Goal: Task Accomplishment & Management: Use online tool/utility

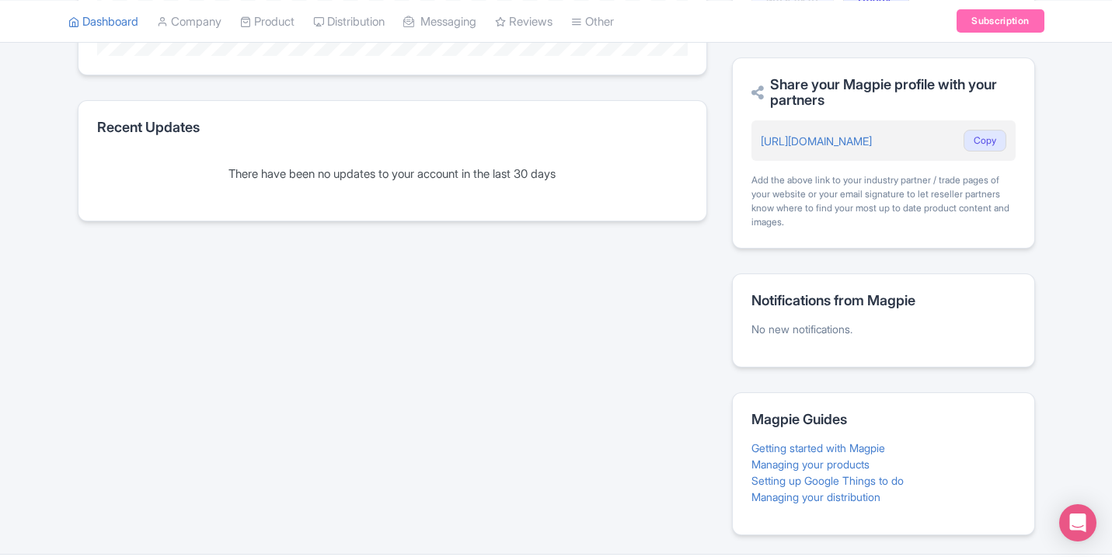
scroll to position [629, 0]
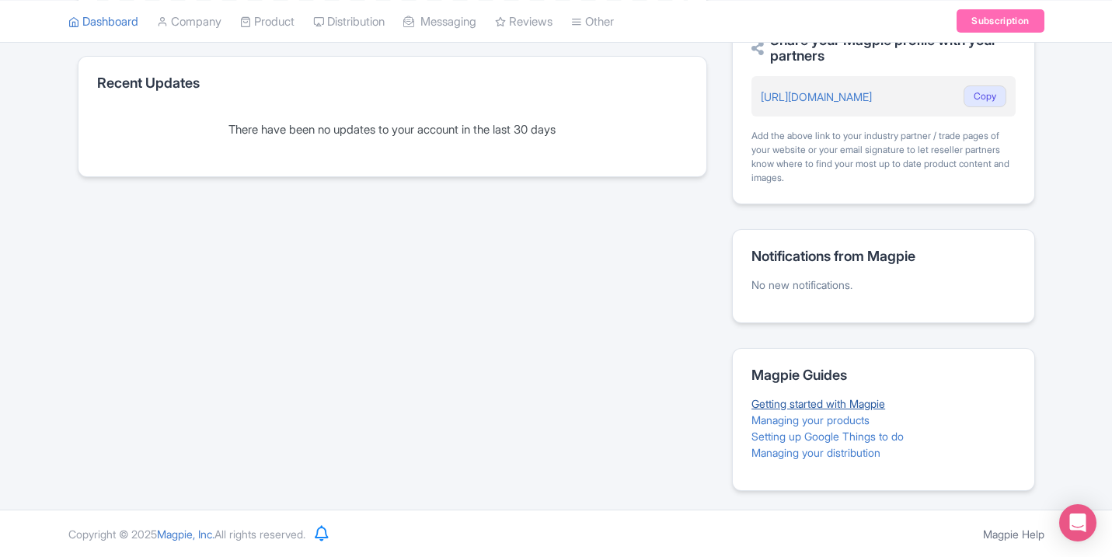
click at [836, 400] on link "Getting started with Magpie" at bounding box center [819, 403] width 134 height 13
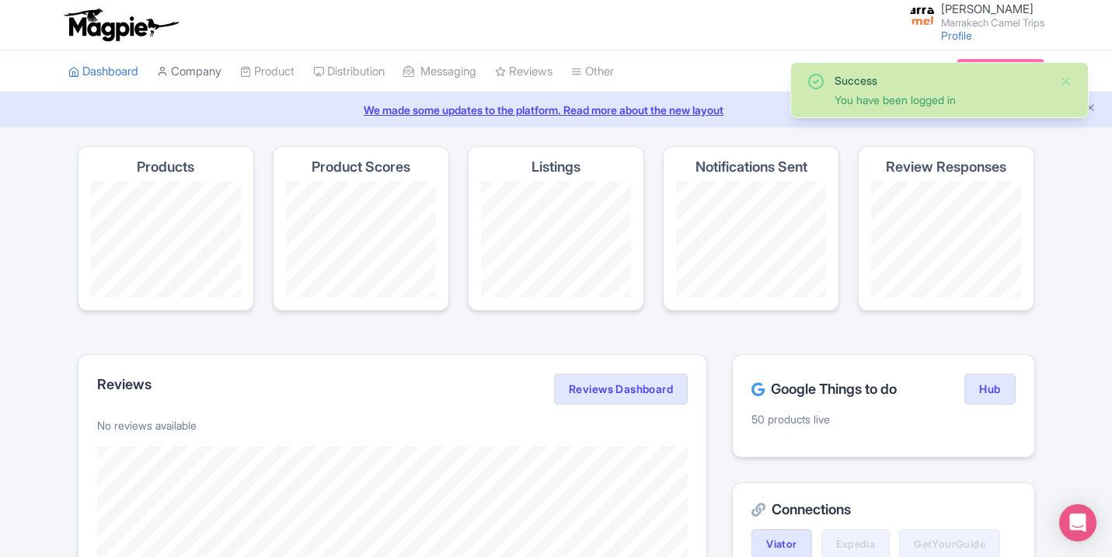
click at [218, 72] on link "Company" at bounding box center [189, 72] width 65 height 43
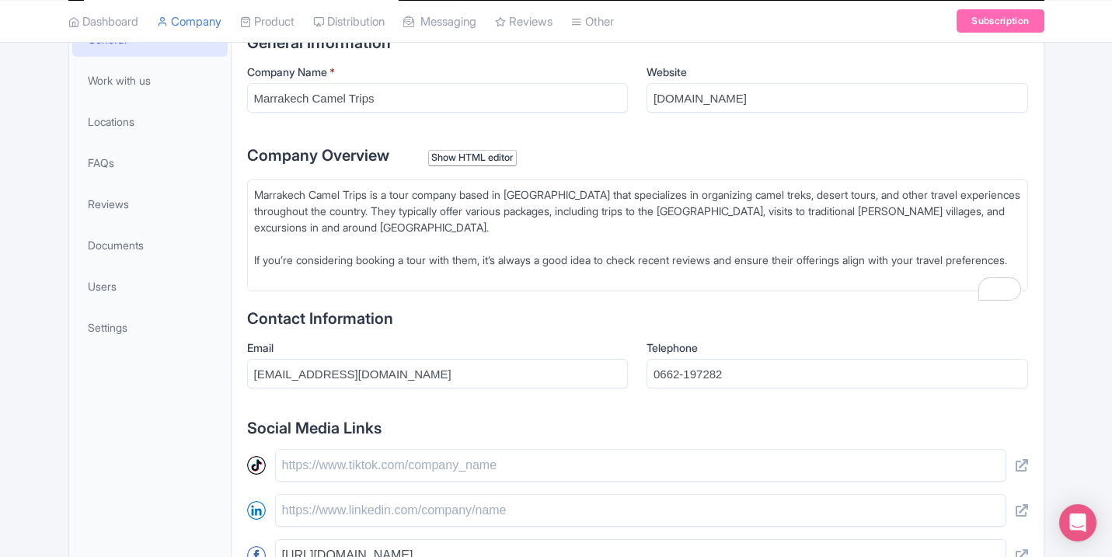
scroll to position [353, 0]
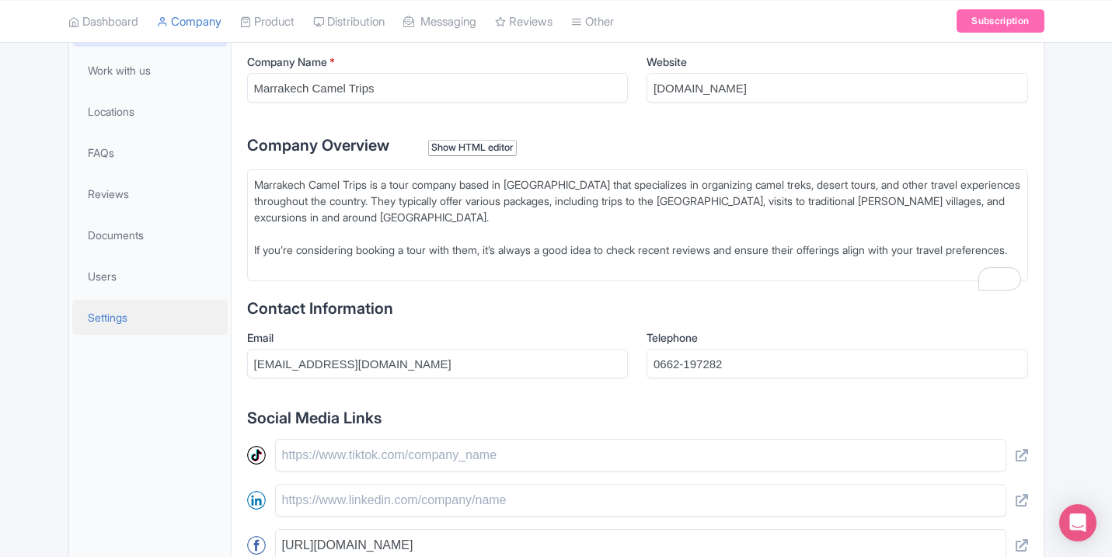
click at [120, 333] on link "Settings" at bounding box center [149, 317] width 155 height 35
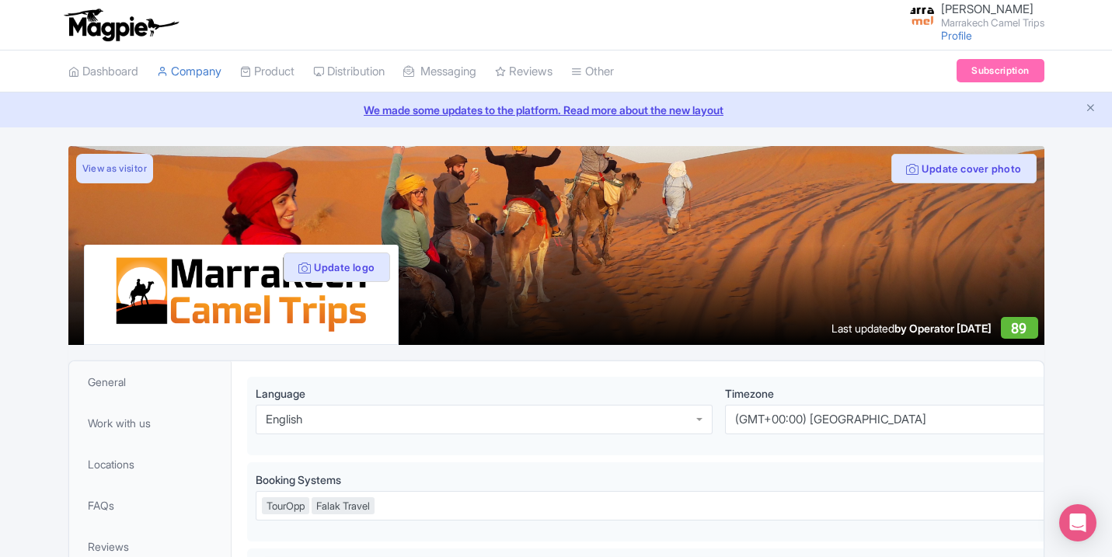
scroll to position [353, 0]
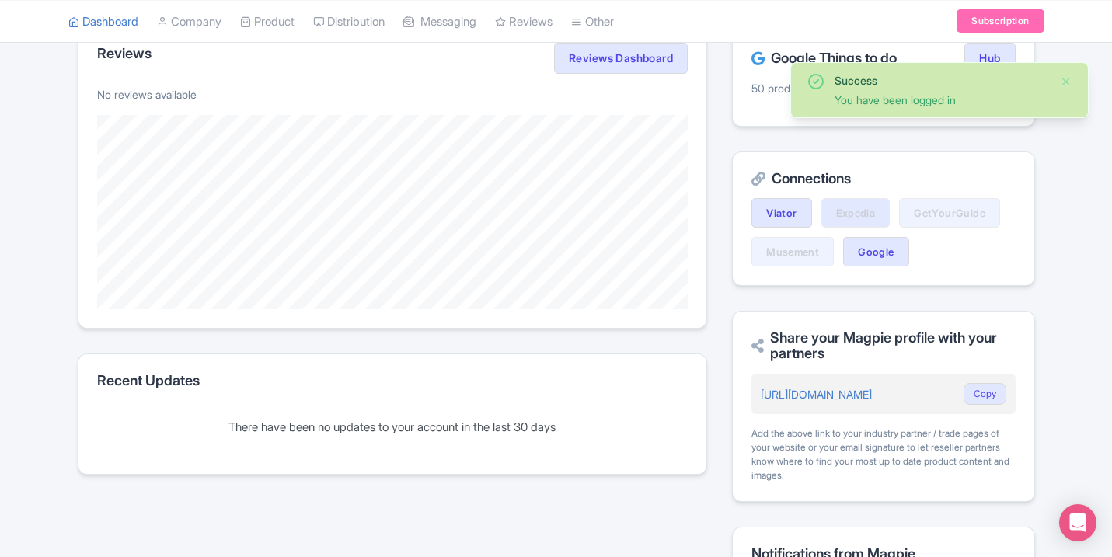
scroll to position [301, 0]
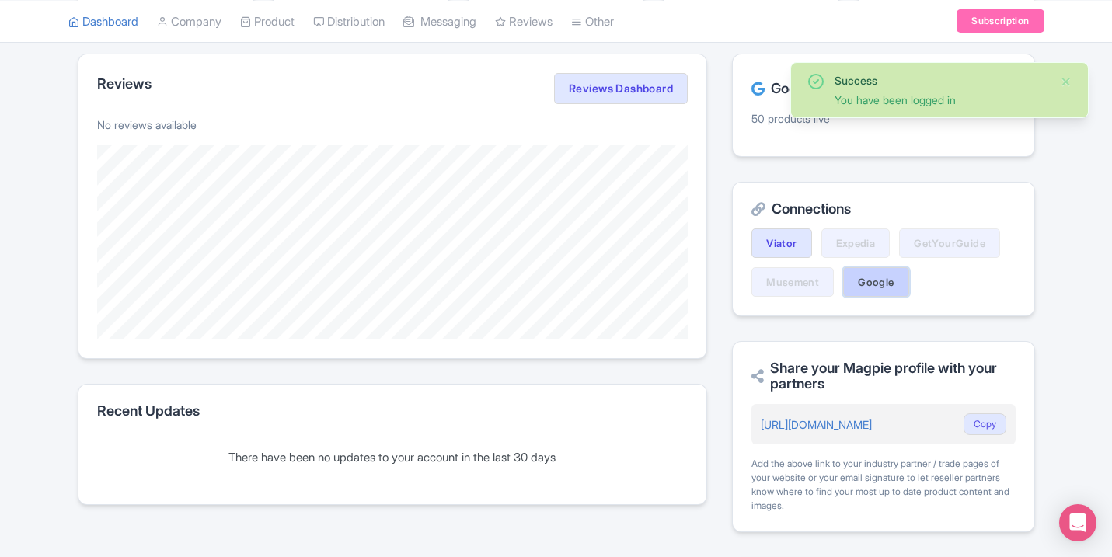
click at [881, 294] on link "Google" at bounding box center [875, 282] width 65 height 30
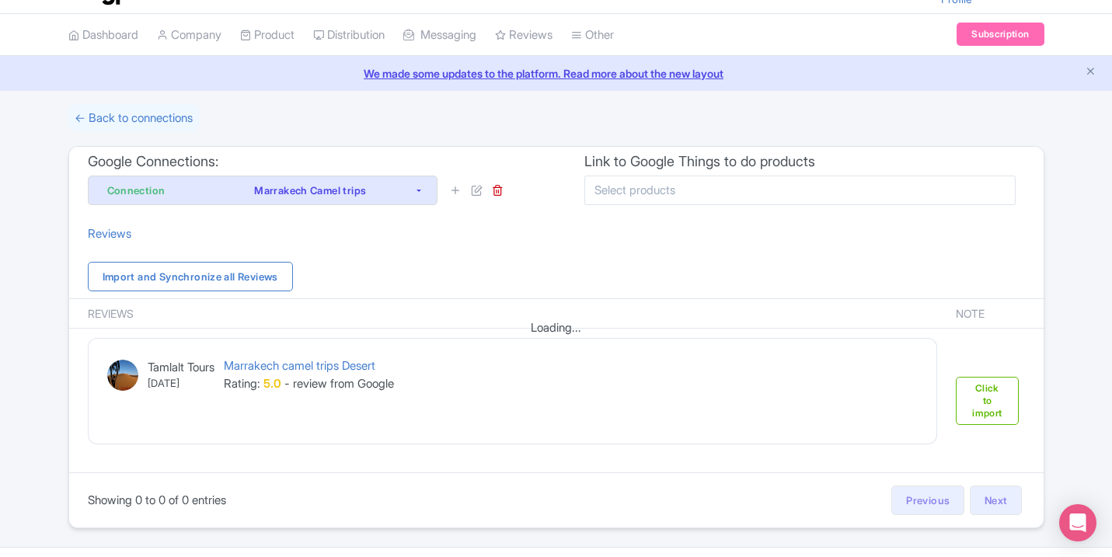
scroll to position [75, 0]
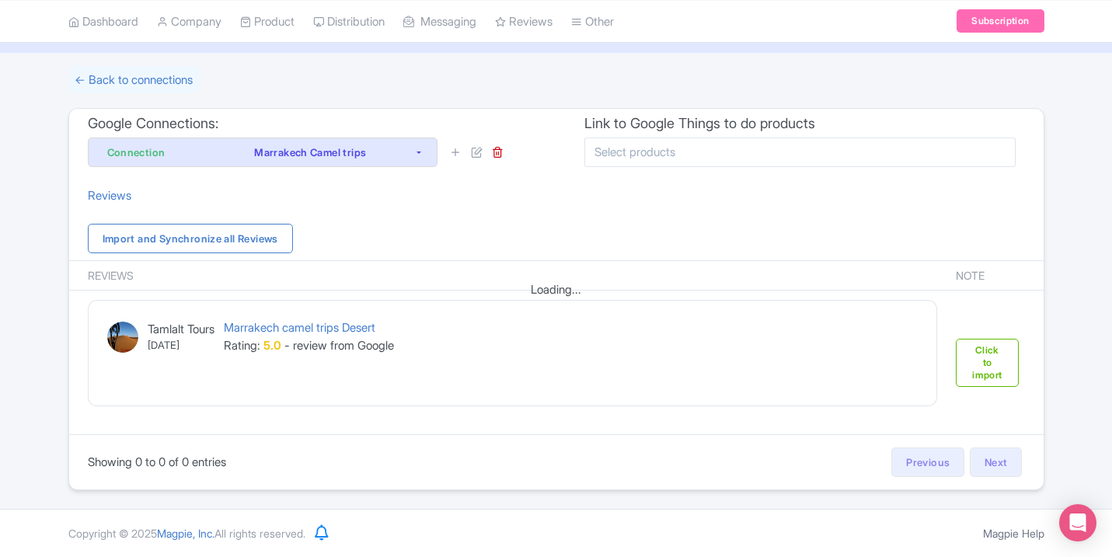
click at [468, 159] on div at bounding box center [477, 153] width 54 height 18
click at [456, 153] on icon at bounding box center [456, 152] width 12 height 12
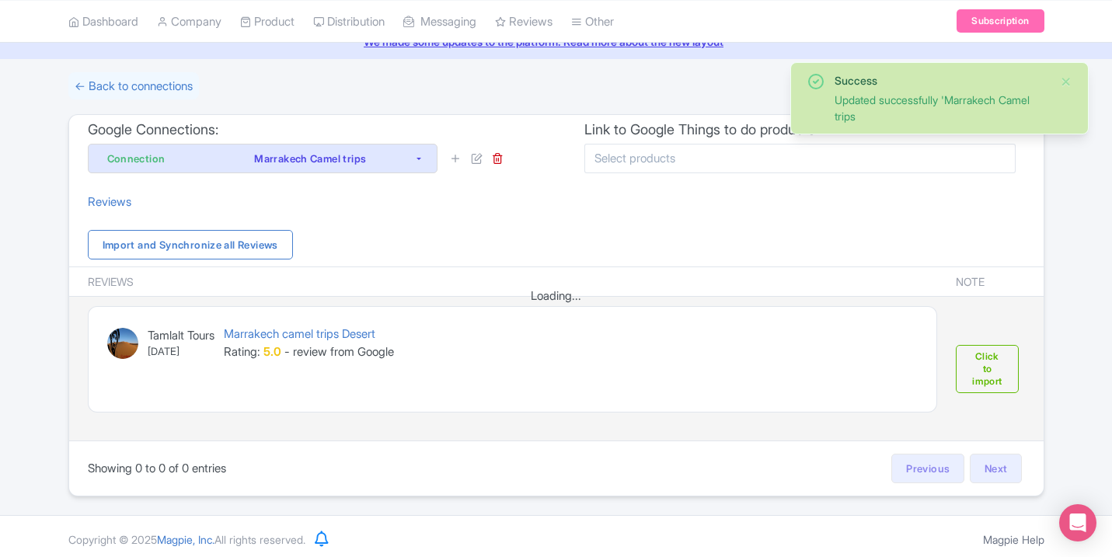
scroll to position [75, 0]
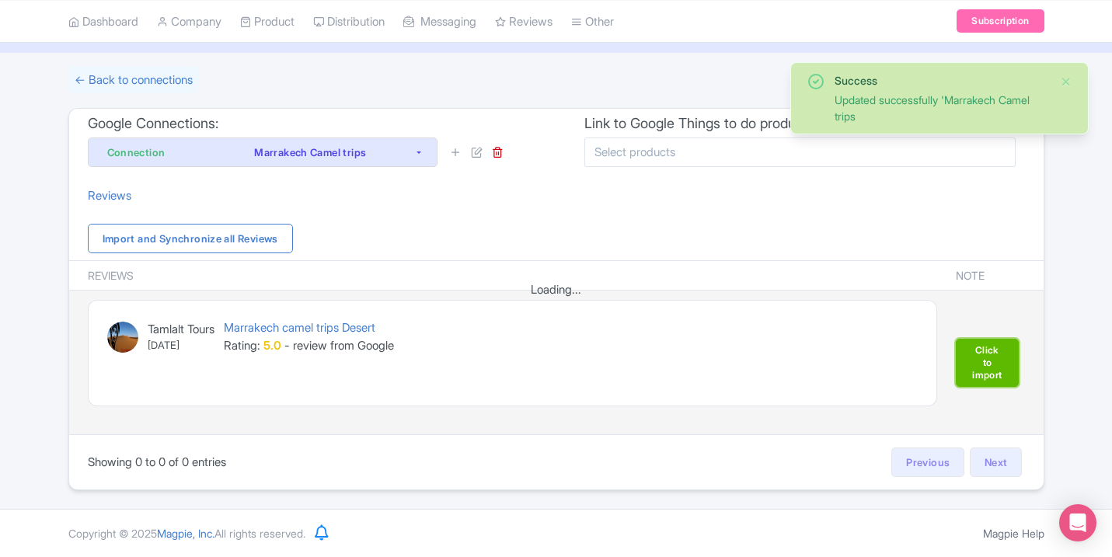
click at [1007, 368] on link "Click to import" at bounding box center [987, 363] width 62 height 48
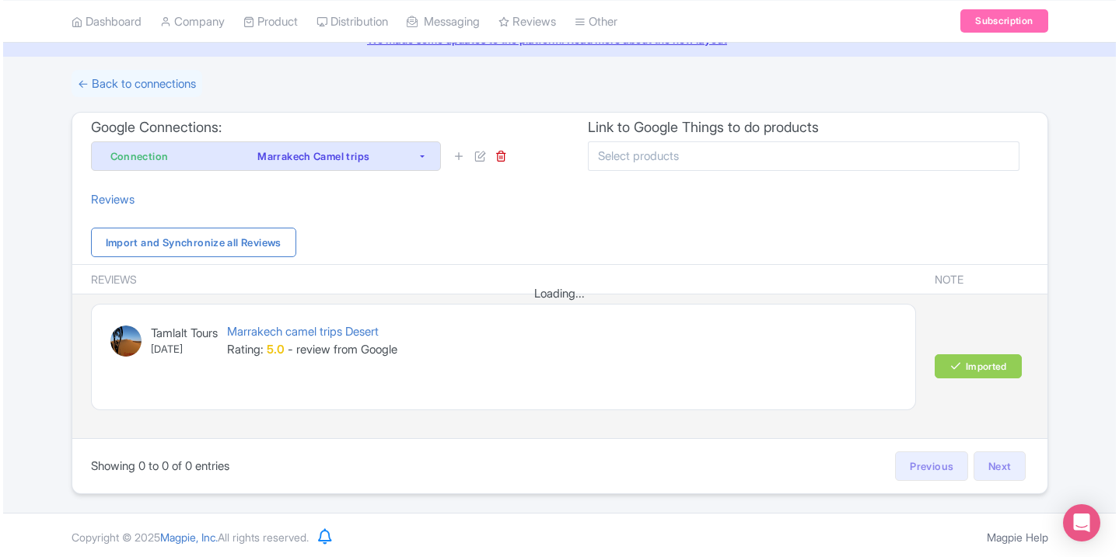
scroll to position [75, 0]
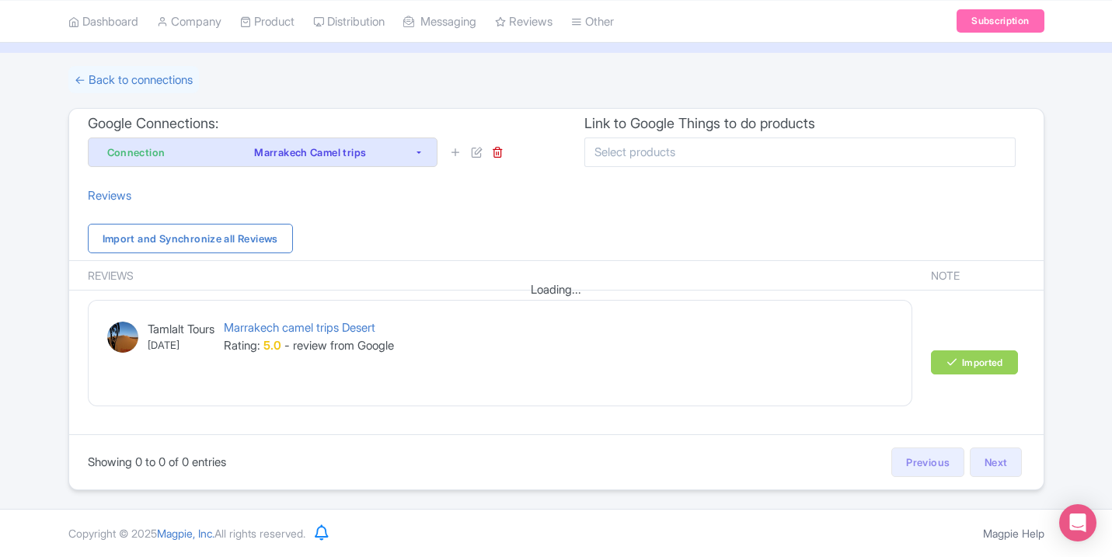
click at [180, 253] on div "Import and Synchronize all Reviews" at bounding box center [556, 239] width 975 height 44
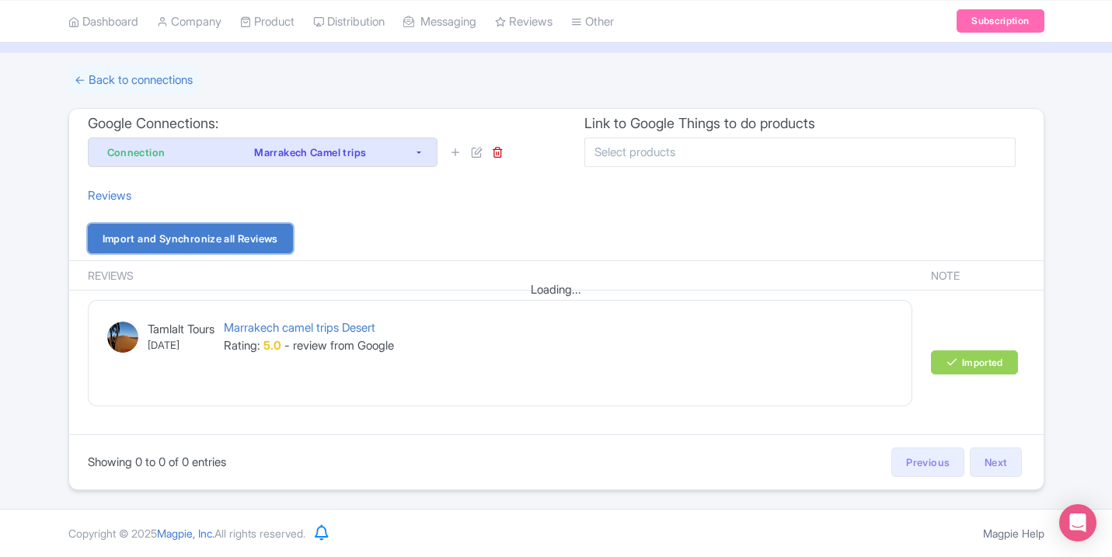
click at [187, 239] on link "Import and Synchronize all Reviews" at bounding box center [190, 239] width 205 height 30
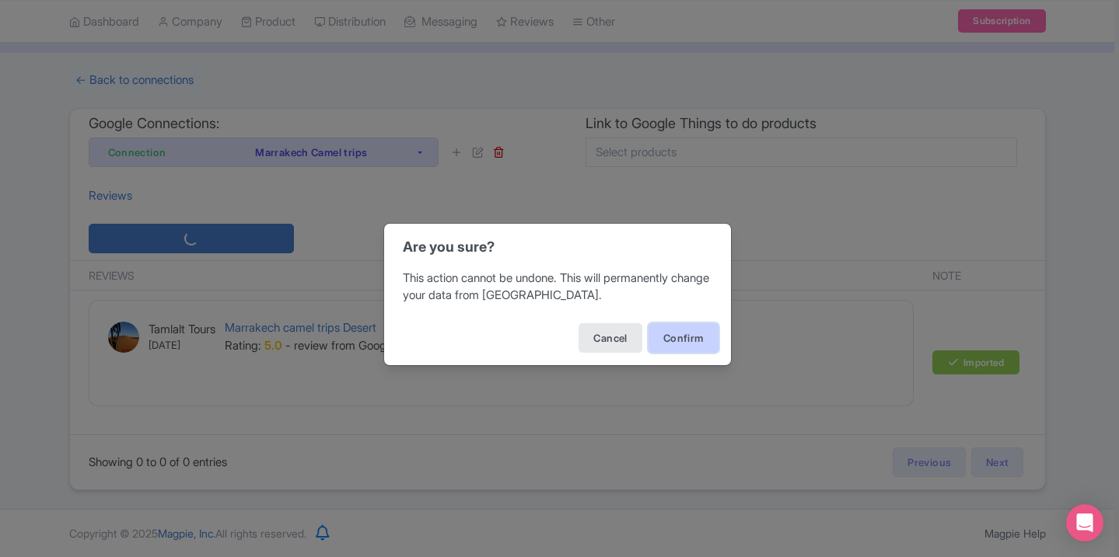
click at [666, 330] on button "Confirm" at bounding box center [683, 338] width 70 height 30
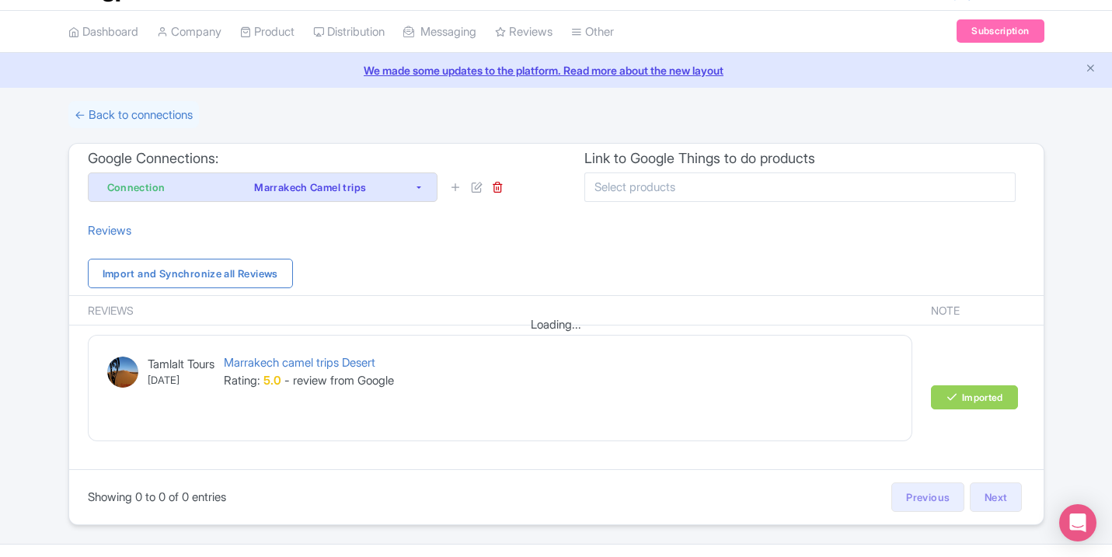
scroll to position [75, 0]
